Goal: Find specific page/section: Find specific page/section

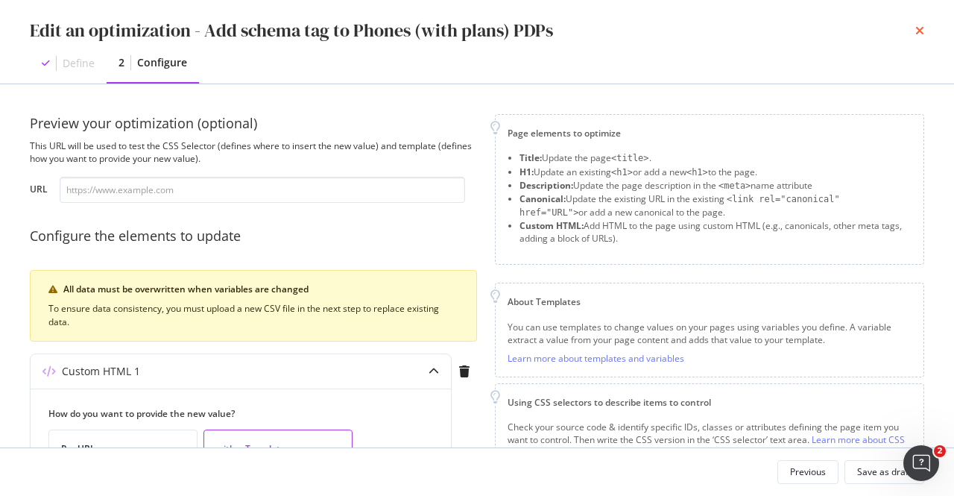
click at [917, 26] on icon "times" at bounding box center [919, 31] width 9 height 12
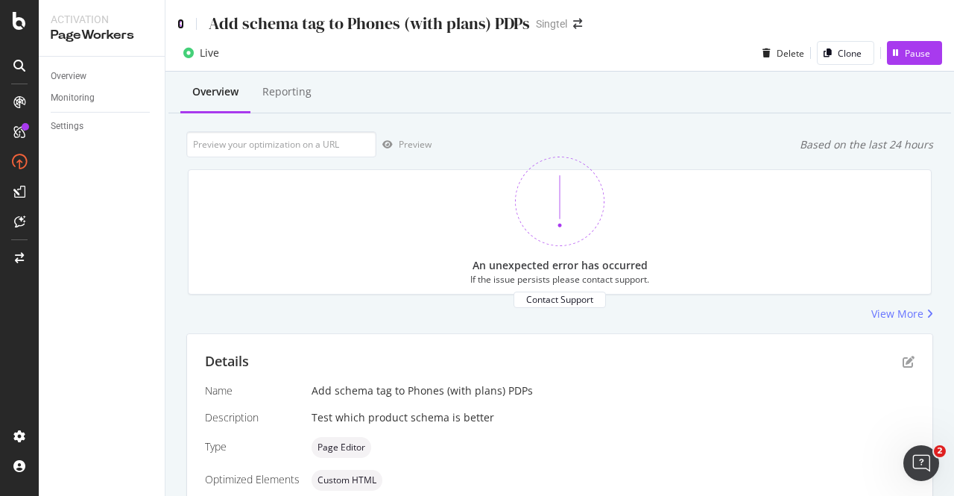
click at [183, 25] on icon at bounding box center [180, 24] width 7 height 10
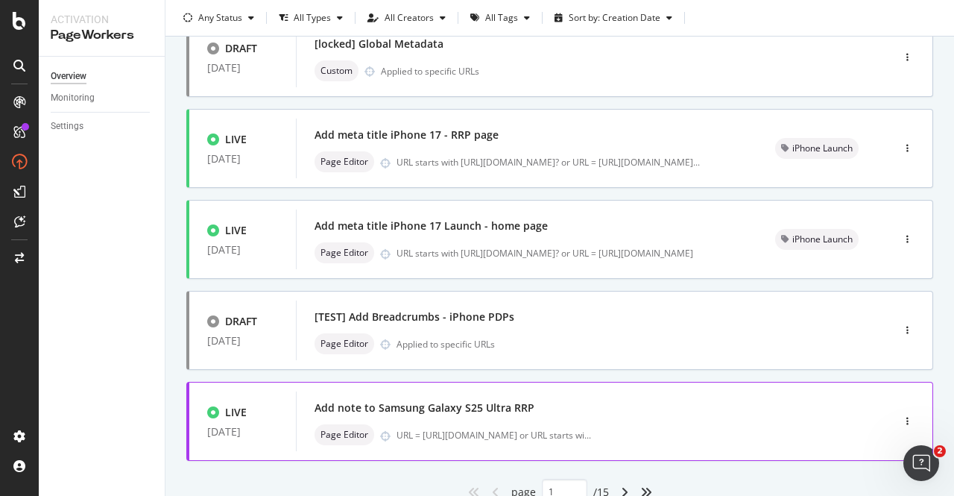
scroll to position [632, 0]
